Goal: Task Accomplishment & Management: Manage account settings

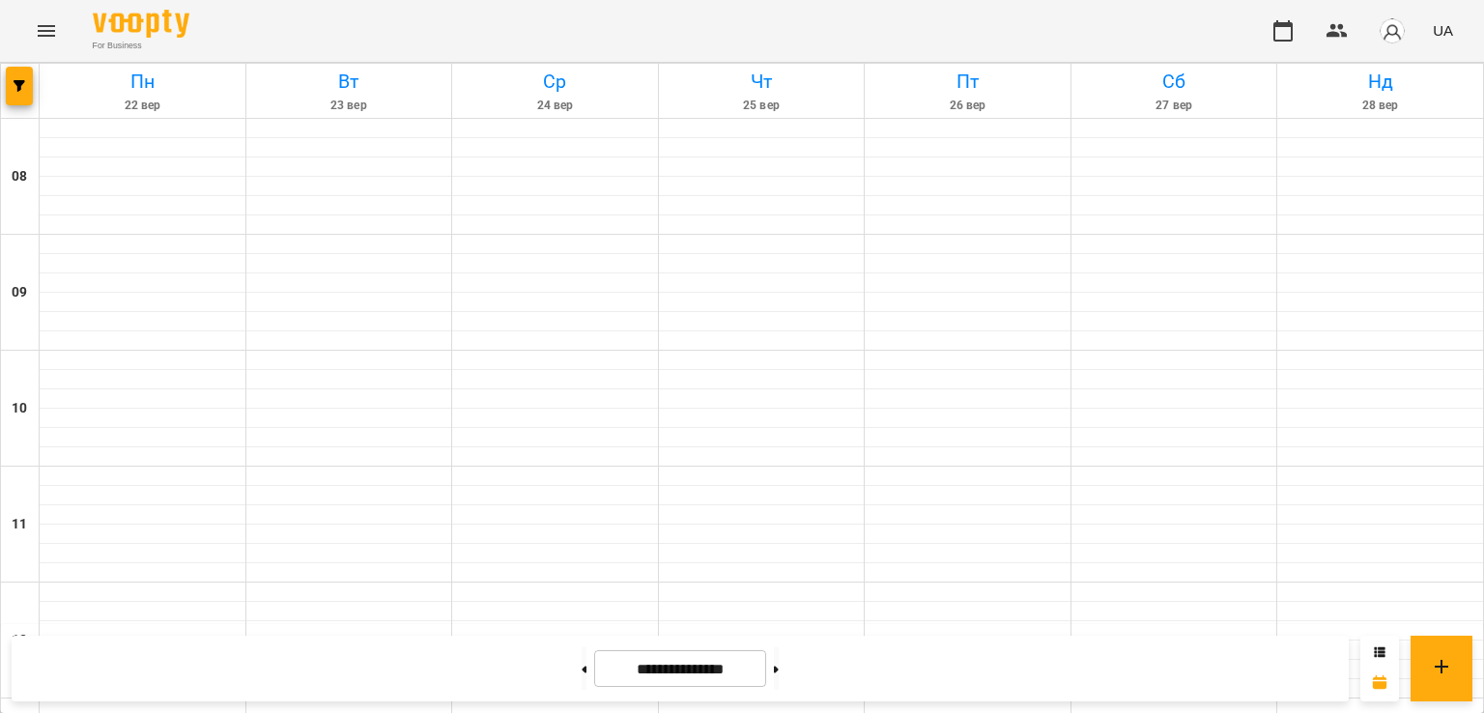
scroll to position [386, 0]
click at [582, 658] on button at bounding box center [584, 668] width 5 height 43
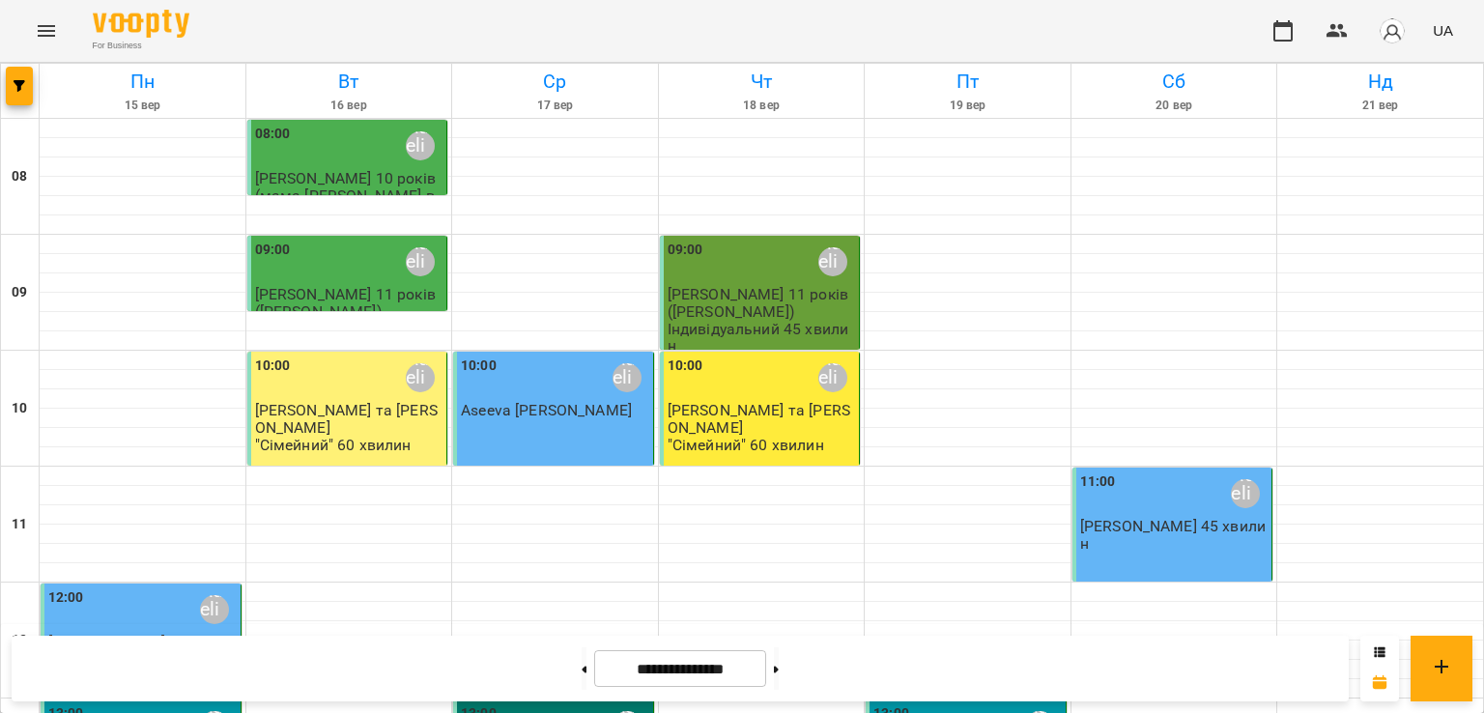
scroll to position [0, 0]
click at [779, 666] on button at bounding box center [776, 668] width 5 height 43
type input "**********"
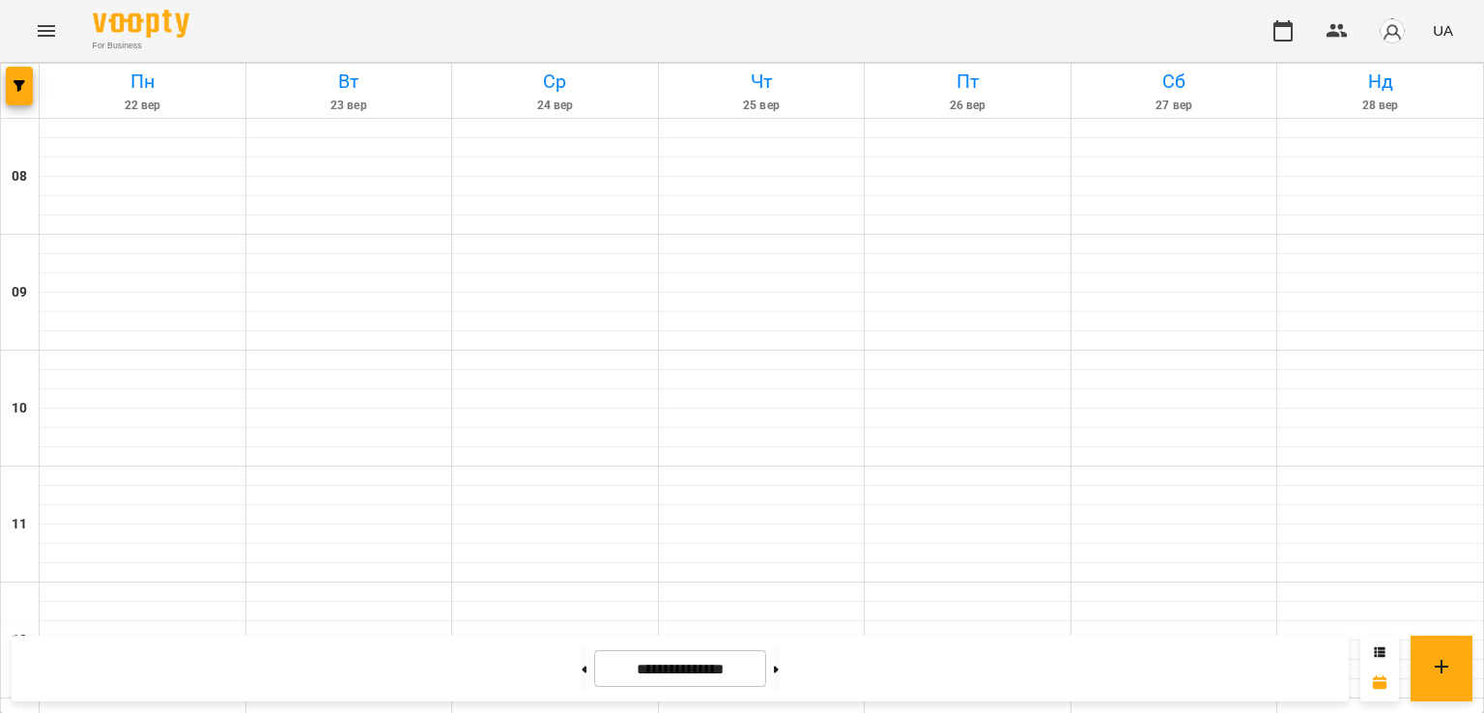
scroll to position [124, 0]
click at [1335, 26] on icon "button" at bounding box center [1337, 31] width 21 height 14
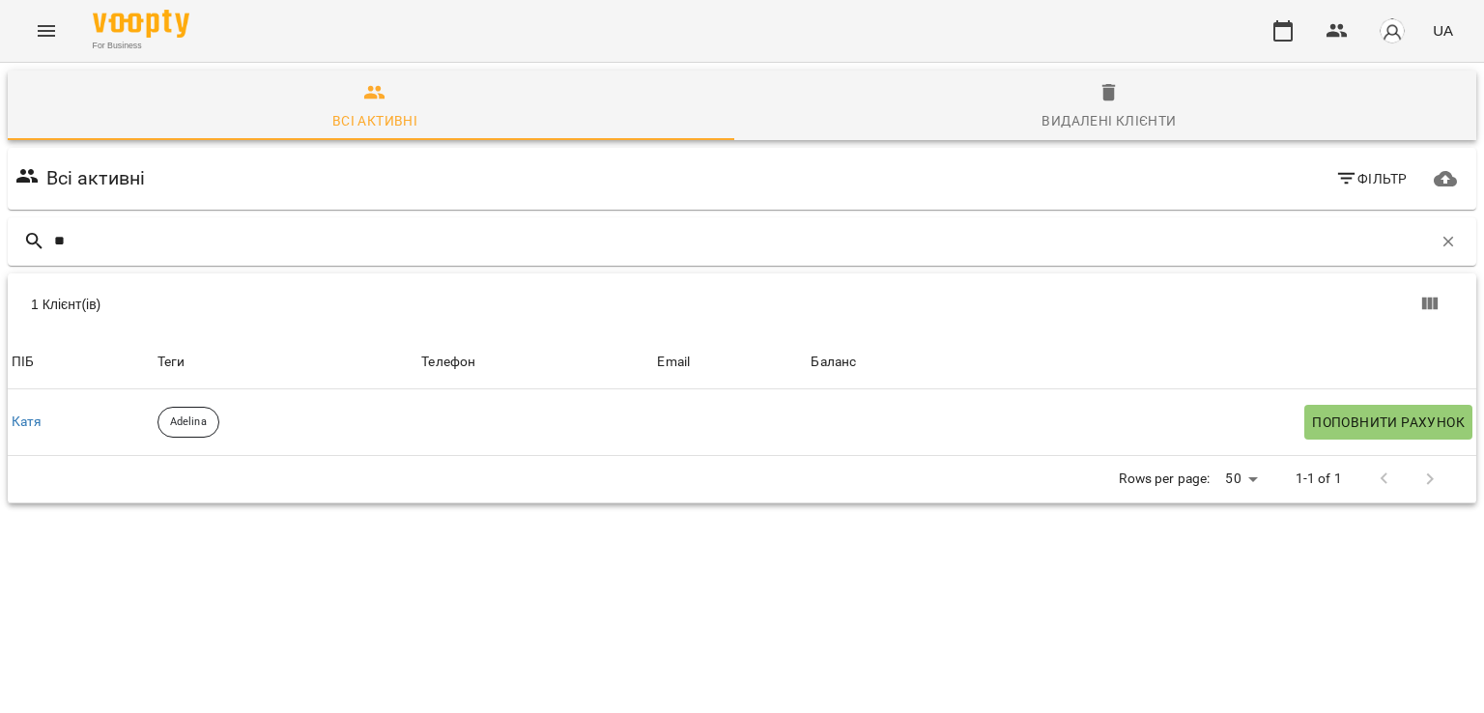
type input "*"
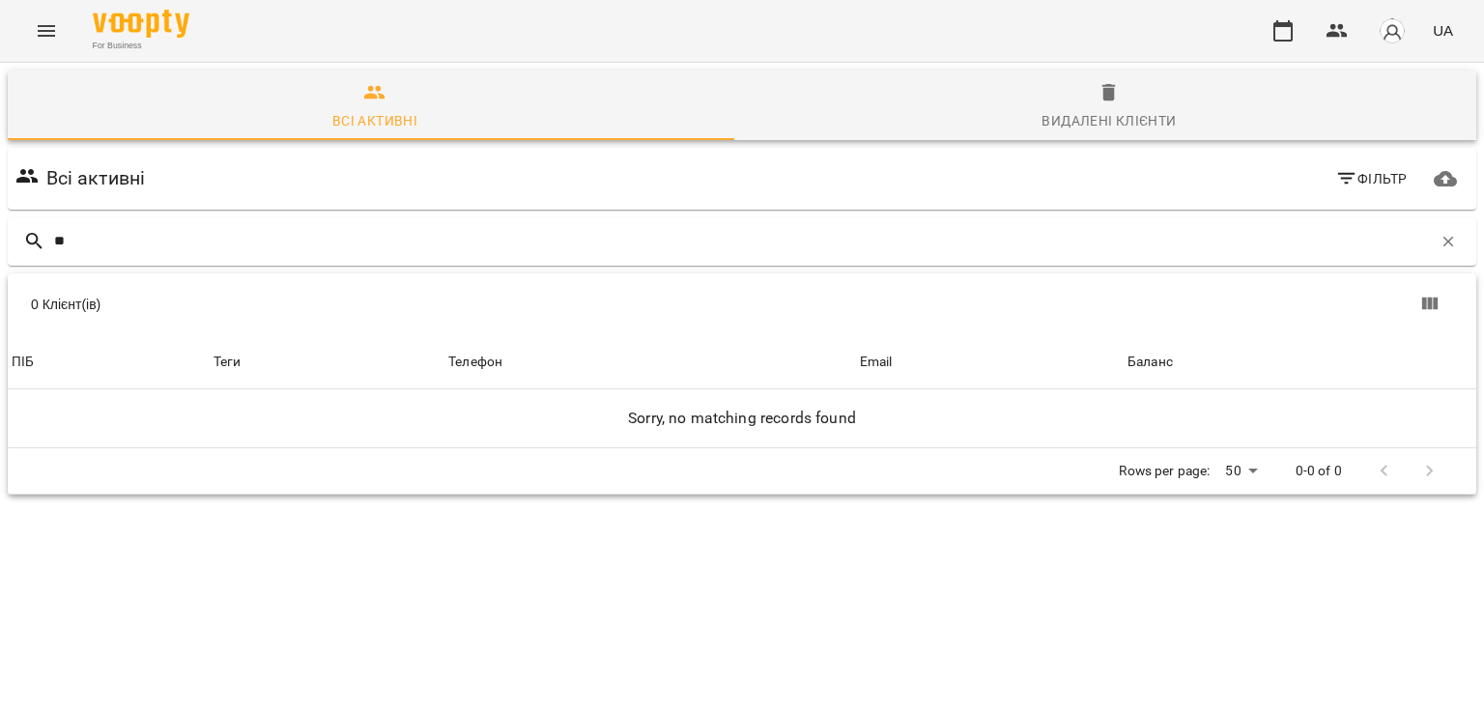
type input "*"
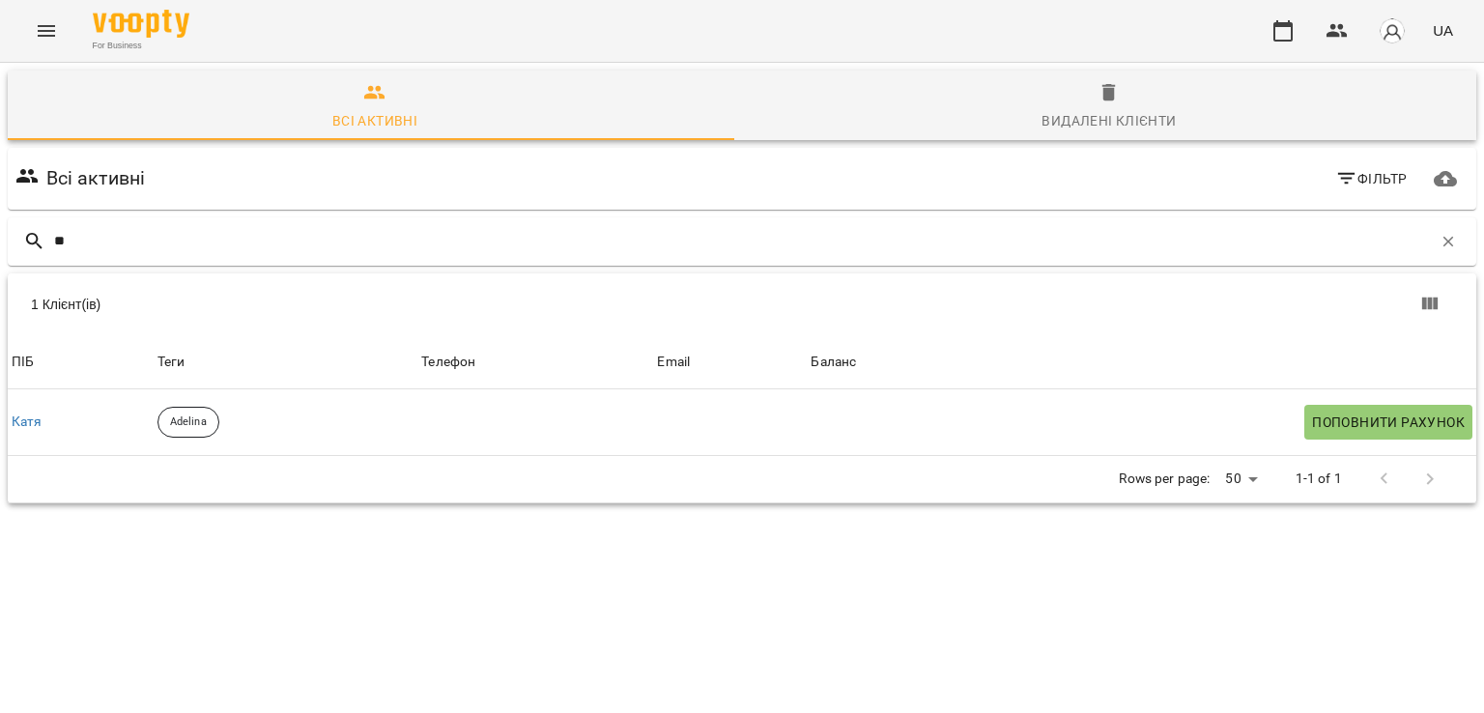
type input "*"
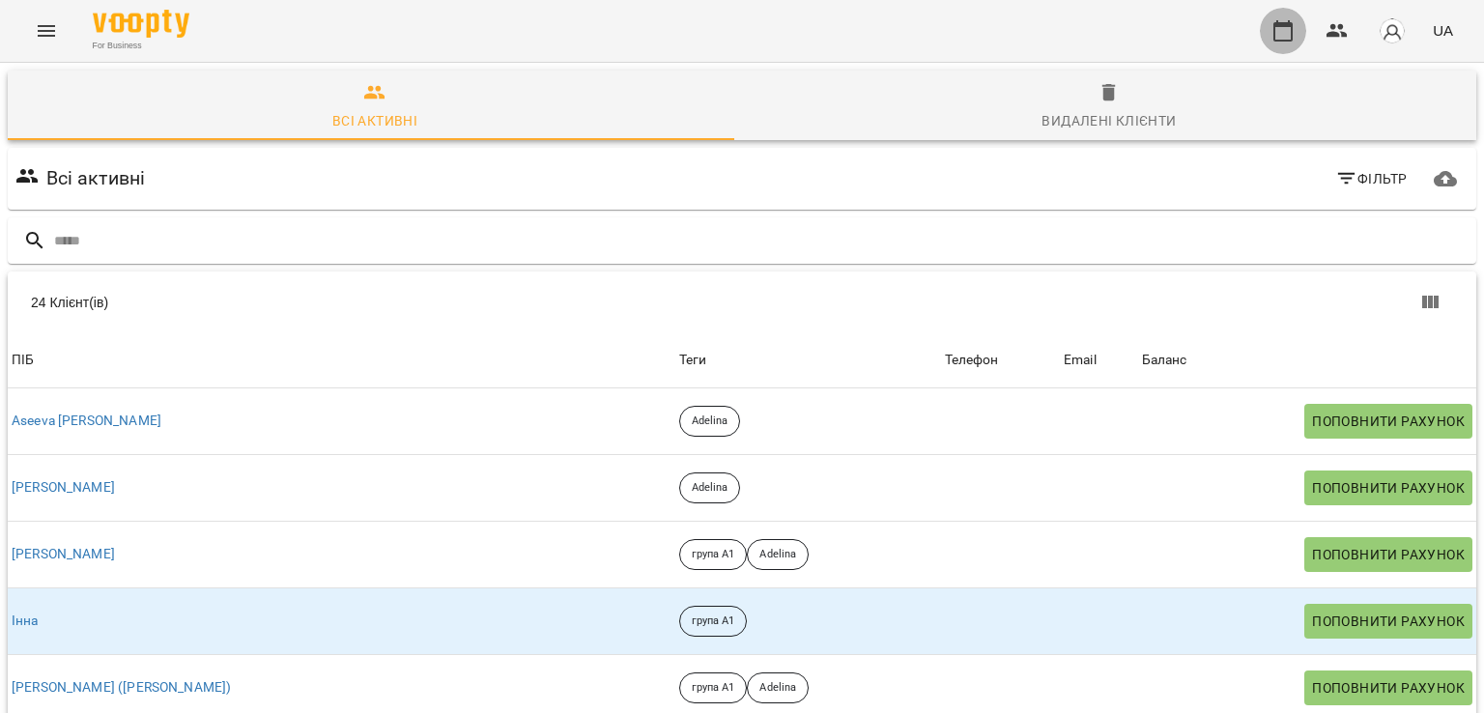
click at [1276, 32] on icon "button" at bounding box center [1283, 30] width 19 height 21
